Goal: Check status

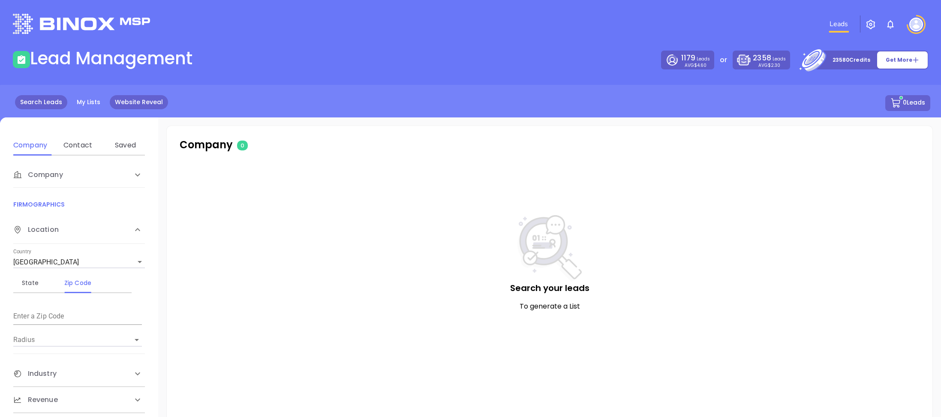
click at [142, 100] on link "Website Reveal" at bounding box center [139, 102] width 58 height 14
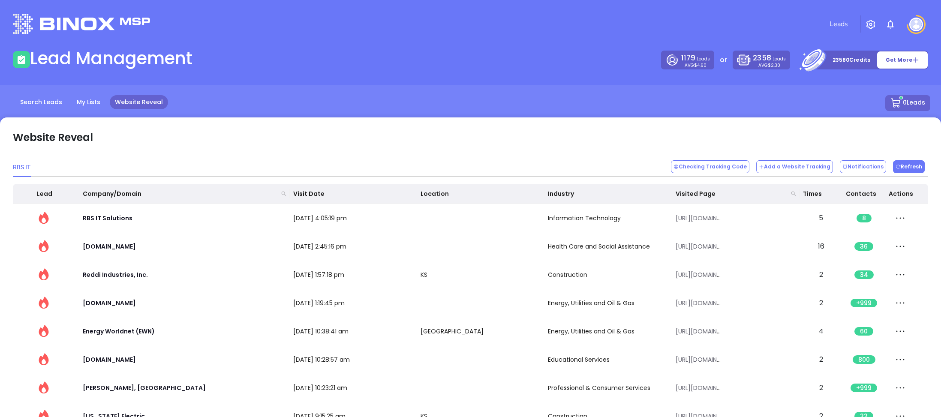
click at [920, 167] on button "Refresh" at bounding box center [909, 166] width 32 height 13
click at [725, 171] on button "Checking Tracking Code" at bounding box center [710, 166] width 78 height 13
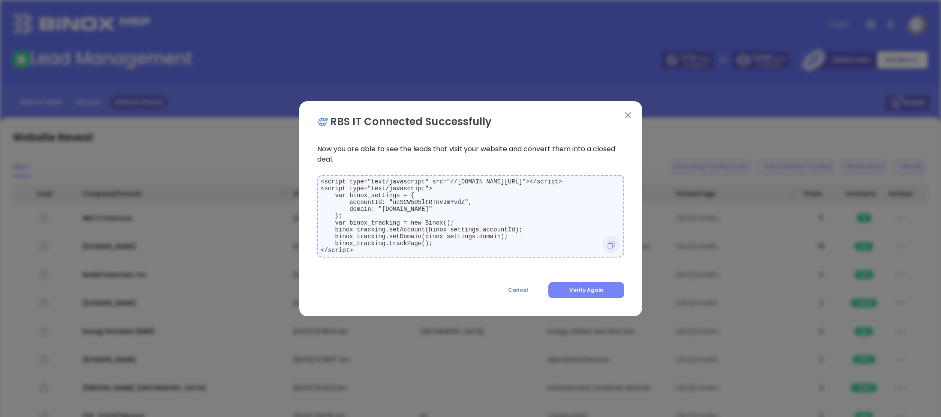
click at [581, 288] on button "Verify Again" at bounding box center [586, 290] width 76 height 16
click at [533, 294] on span "Cancel" at bounding box center [523, 289] width 20 height 7
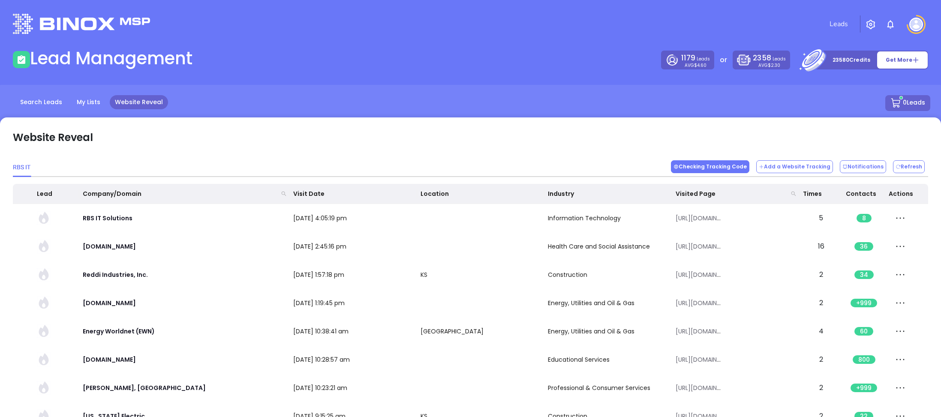
click at [703, 162] on button "Checking Tracking Code" at bounding box center [710, 166] width 78 height 13
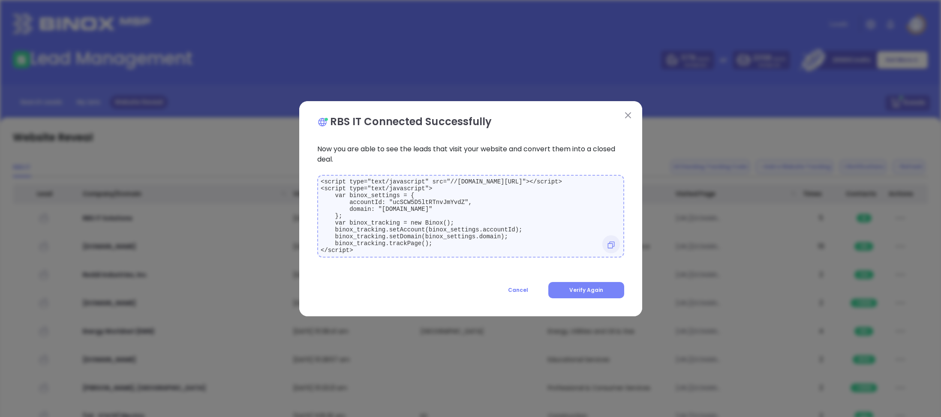
click at [590, 298] on button "Verify Again" at bounding box center [586, 290] width 76 height 16
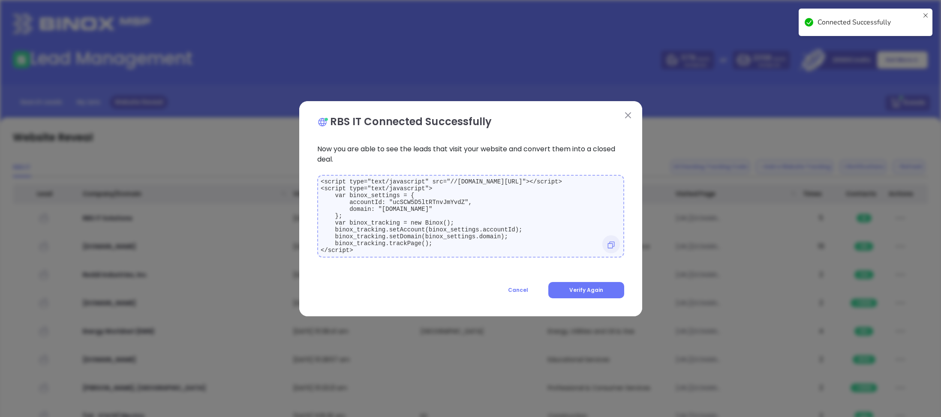
click at [625, 113] on img at bounding box center [628, 115] width 6 height 6
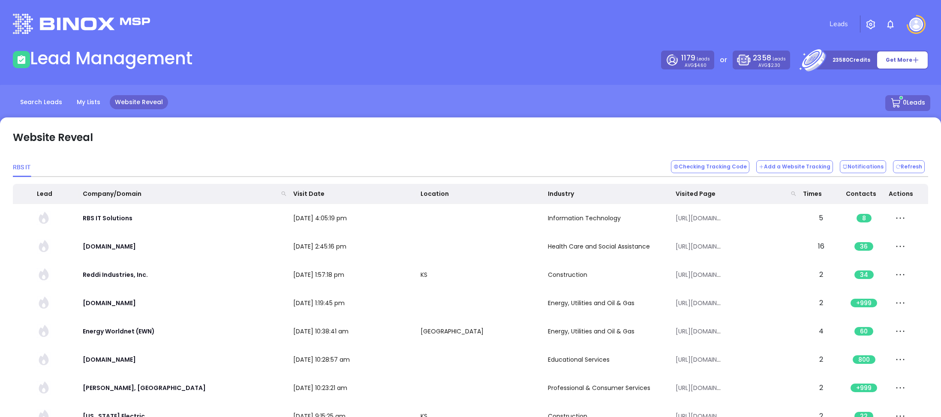
click at [598, 138] on div "Website Reveal" at bounding box center [470, 134] width 915 height 29
click at [911, 164] on button "Refresh" at bounding box center [909, 166] width 32 height 13
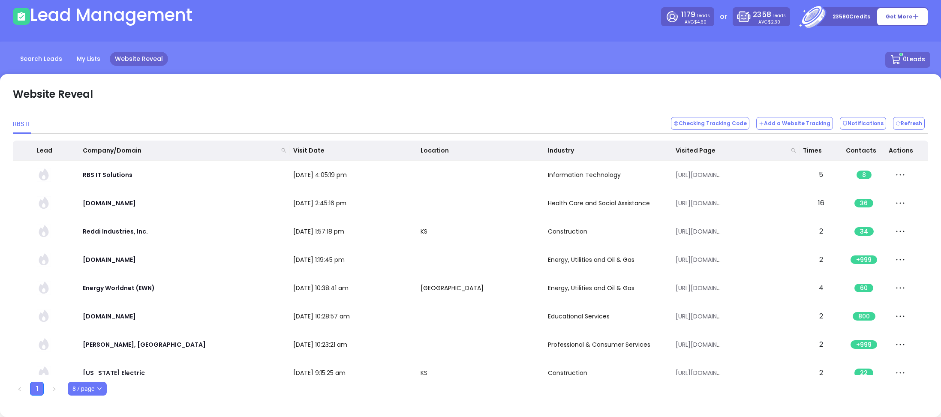
click at [89, 391] on span "8 / page" at bounding box center [87, 388] width 30 height 13
click at [93, 329] on div "10 / page" at bounding box center [89, 330] width 29 height 9
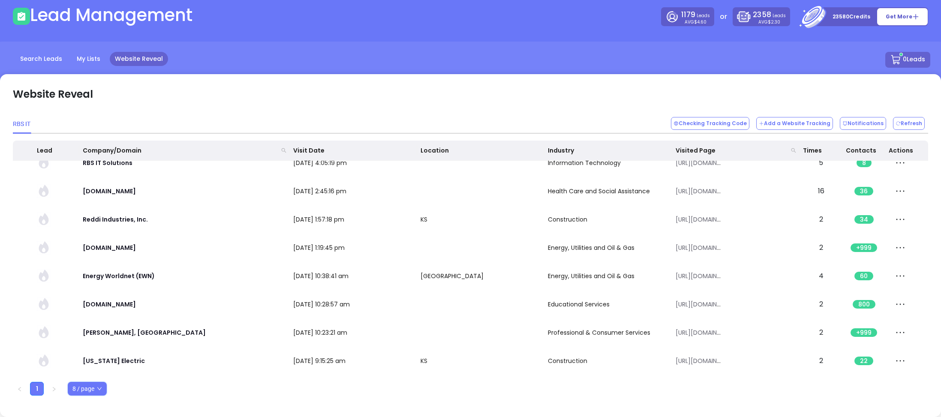
click at [90, 385] on span "8 / page" at bounding box center [87, 388] width 30 height 13
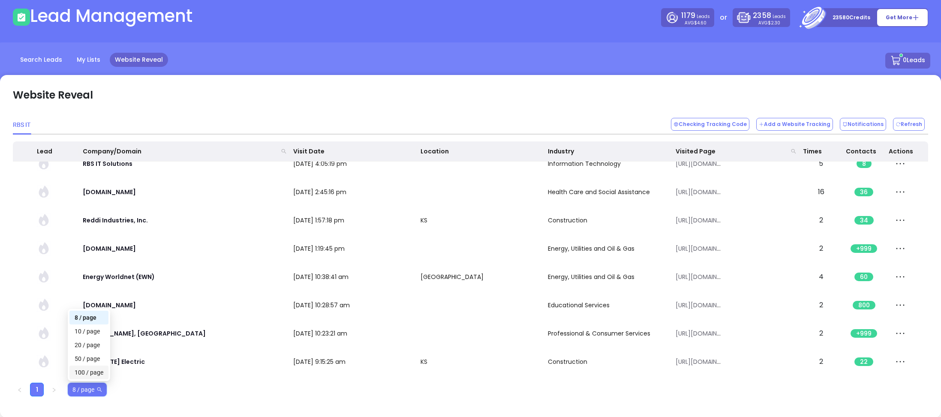
click at [84, 373] on div "100 / page" at bounding box center [89, 372] width 29 height 9
